Goal: Go to known website: Access a specific website the user already knows

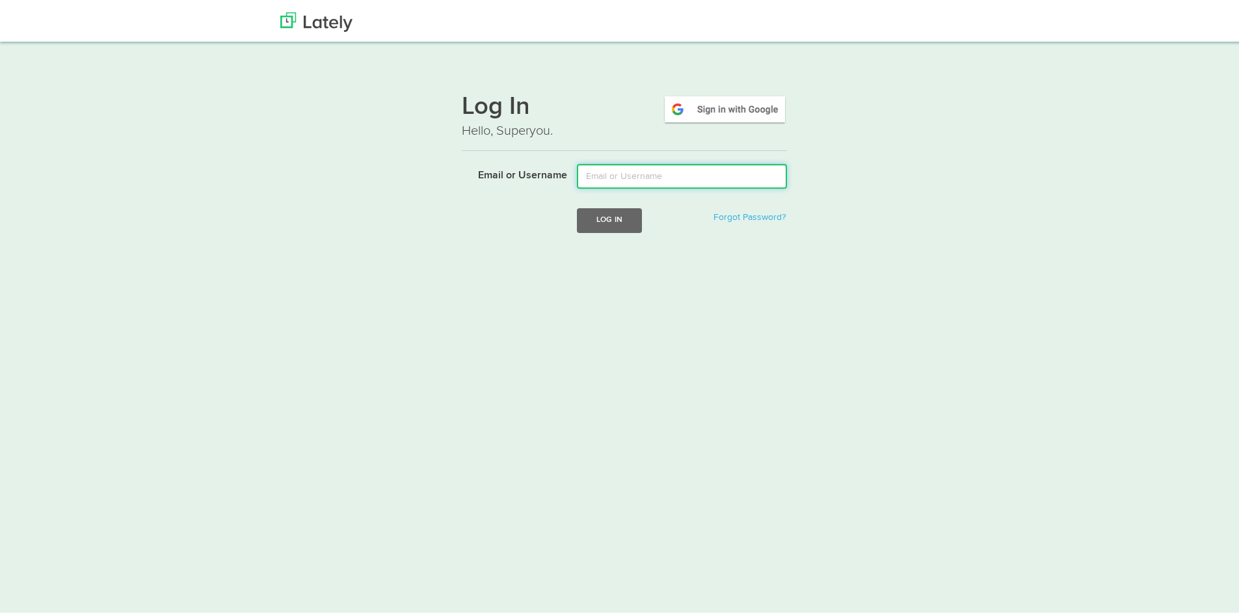
click at [698, 169] on input "Email or Username" at bounding box center [682, 173] width 210 height 25
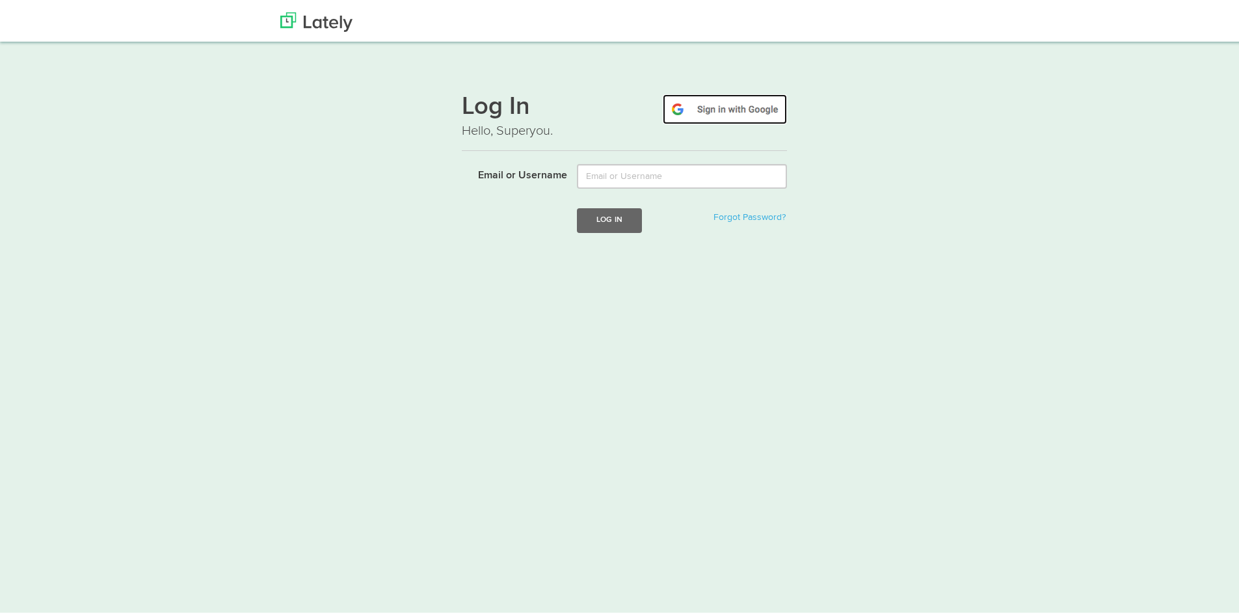
click at [728, 107] on img at bounding box center [725, 107] width 124 height 30
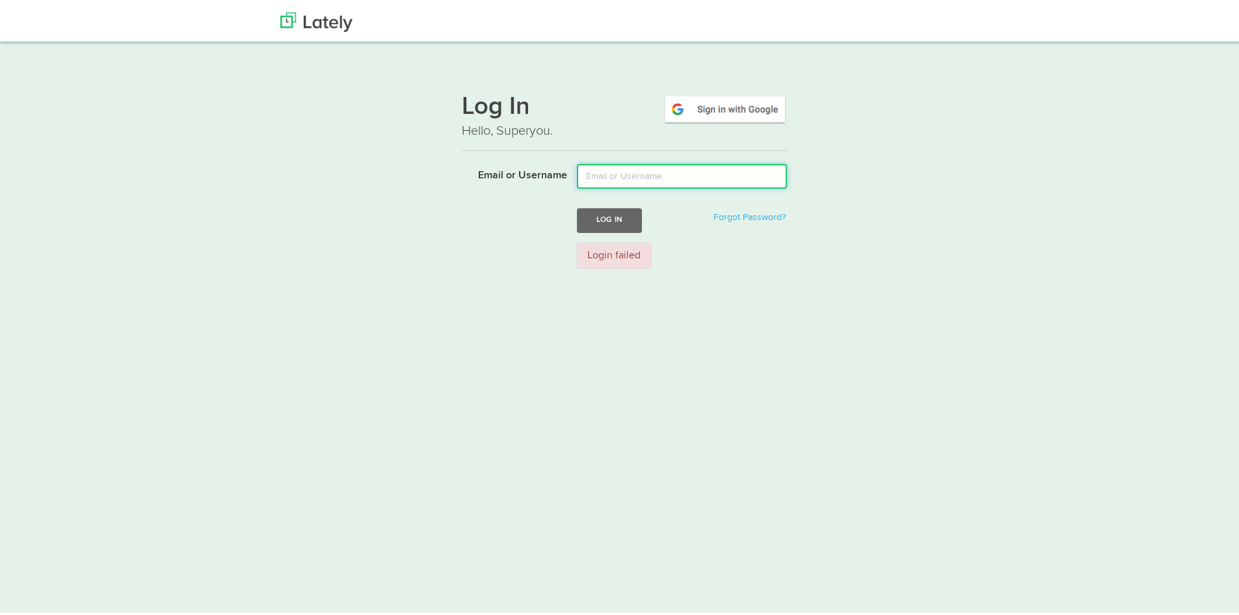
click at [619, 184] on input "Email or Username" at bounding box center [682, 173] width 210 height 25
drag, startPoint x: 727, startPoint y: 317, endPoint x: 390, endPoint y: 98, distance: 401.7
click at [727, 317] on html "Thanks! Schedule Your Demo You Are Awesome! We’re superpsyched to learn more ab…" at bounding box center [624, 307] width 1249 height 615
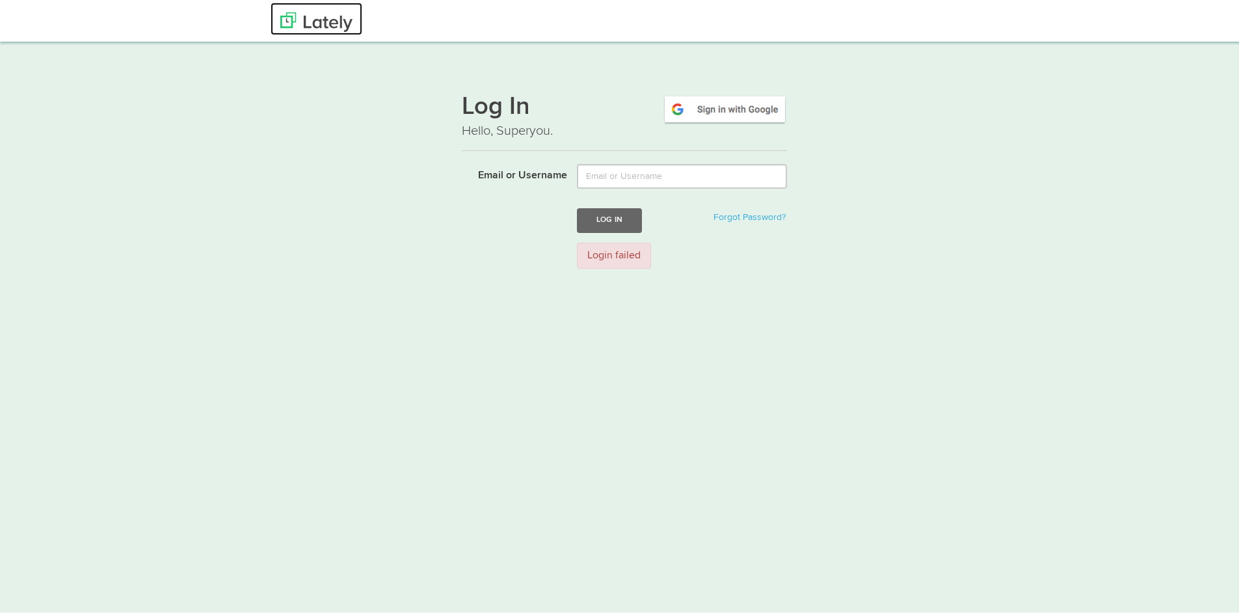
click at [315, 21] on img at bounding box center [316, 20] width 72 height 20
